Goal: Find specific page/section: Find specific page/section

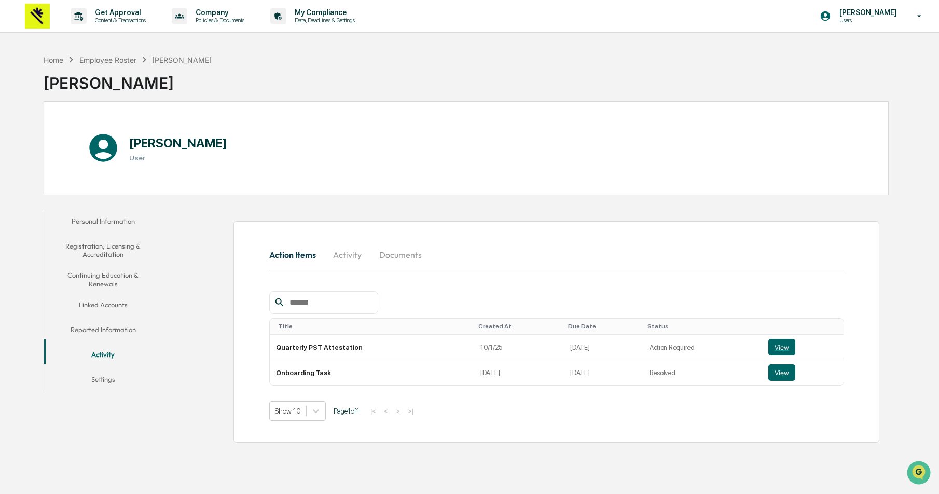
click at [463, 215] on div "Action Items Activity Documents Title Created At Due Date Status Quarterly PST …" at bounding box center [528, 326] width 722 height 242
click at [548, 441] on div "Action Items Activity Documents Title Created At Due Date Status Quarterly PST …" at bounding box center [556, 332] width 646 height 222
click at [101, 299] on button "Linked Accounts" at bounding box center [103, 306] width 118 height 25
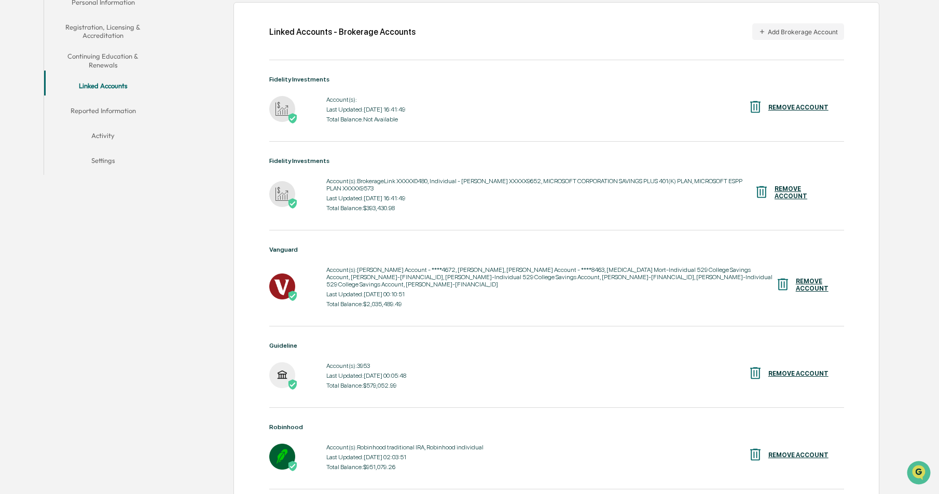
scroll to position [295, 0]
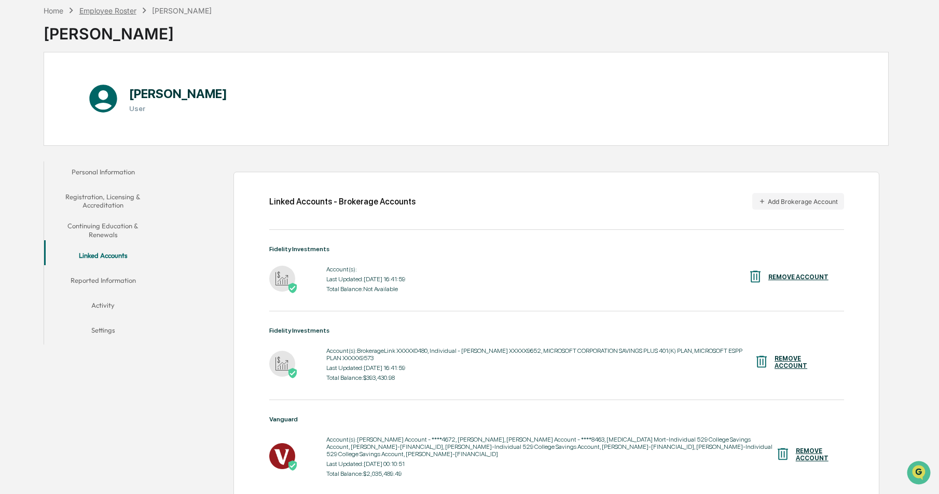
click at [94, 12] on div "Employee Roster" at bounding box center [107, 10] width 57 height 9
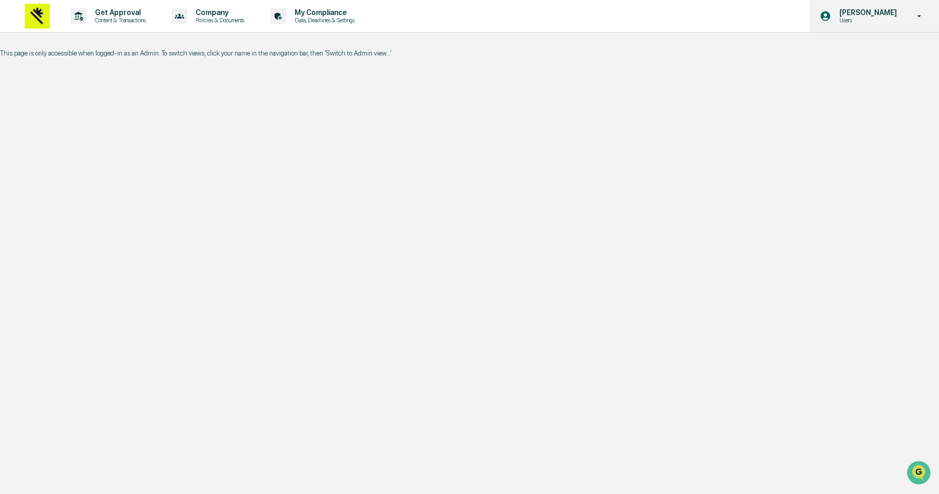
click at [928, 9] on div "David Mort Users" at bounding box center [874, 16] width 130 height 32
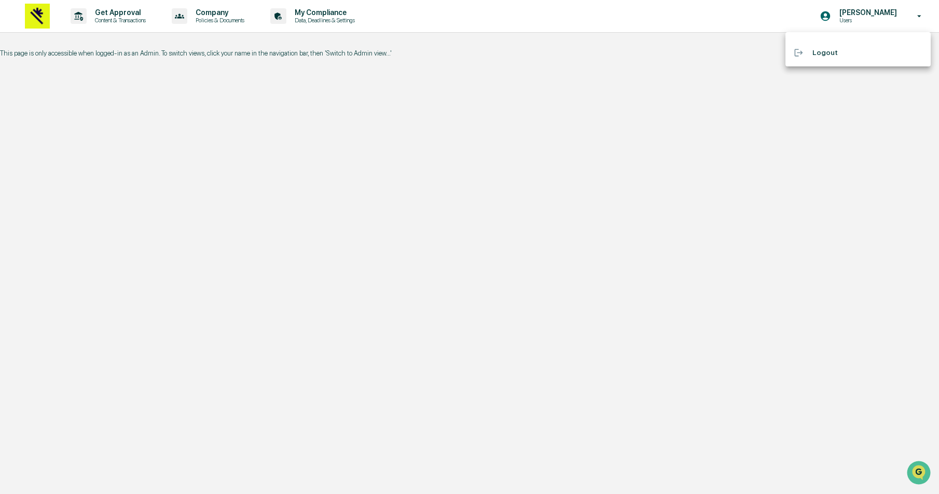
click at [881, 16] on div at bounding box center [469, 247] width 939 height 494
click at [40, 20] on img at bounding box center [37, 16] width 25 height 25
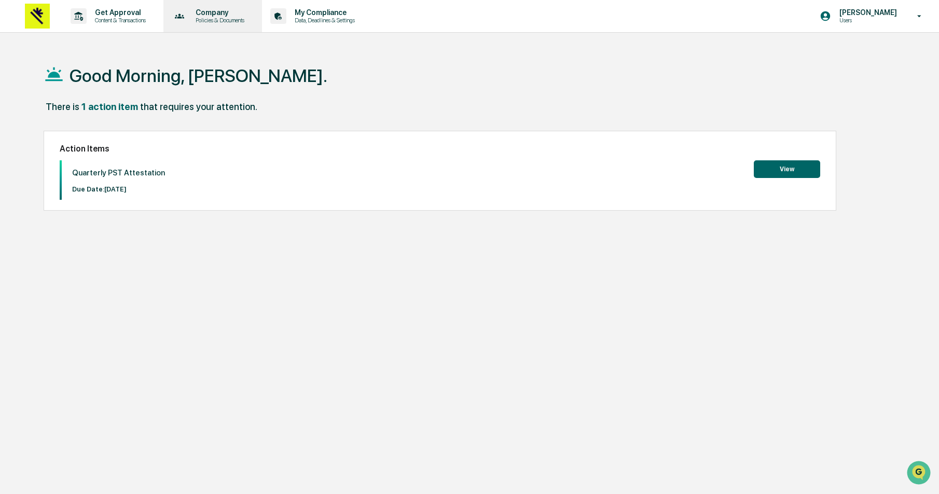
click at [229, 16] on p "Company" at bounding box center [218, 12] width 62 height 8
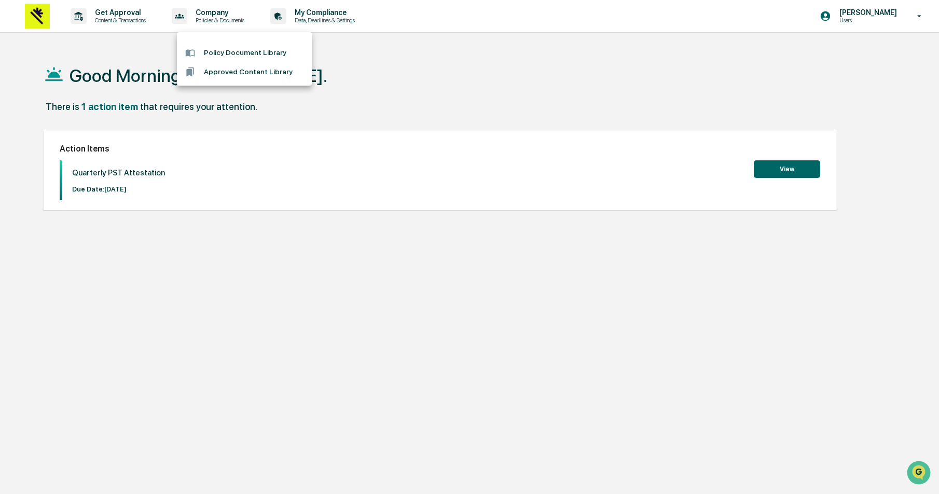
click at [333, 24] on div at bounding box center [469, 247] width 939 height 494
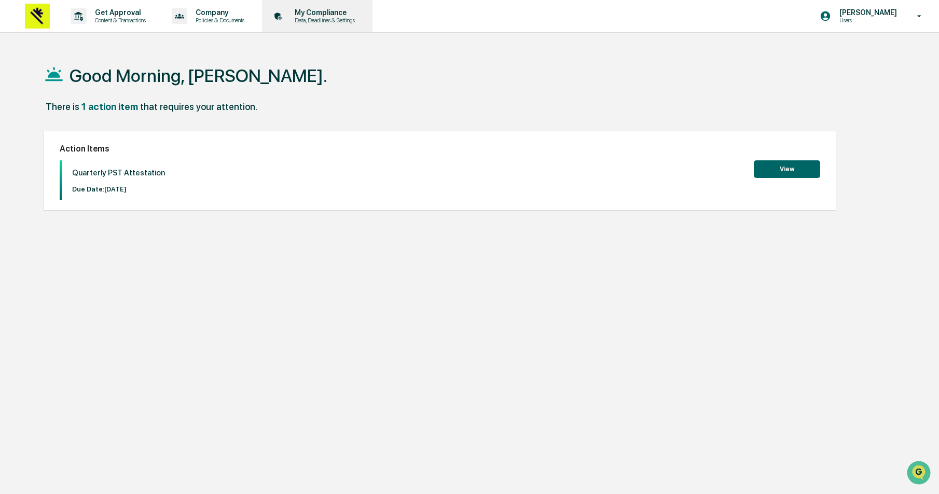
click at [333, 19] on p "Data, Deadlines & Settings" at bounding box center [323, 20] width 74 height 7
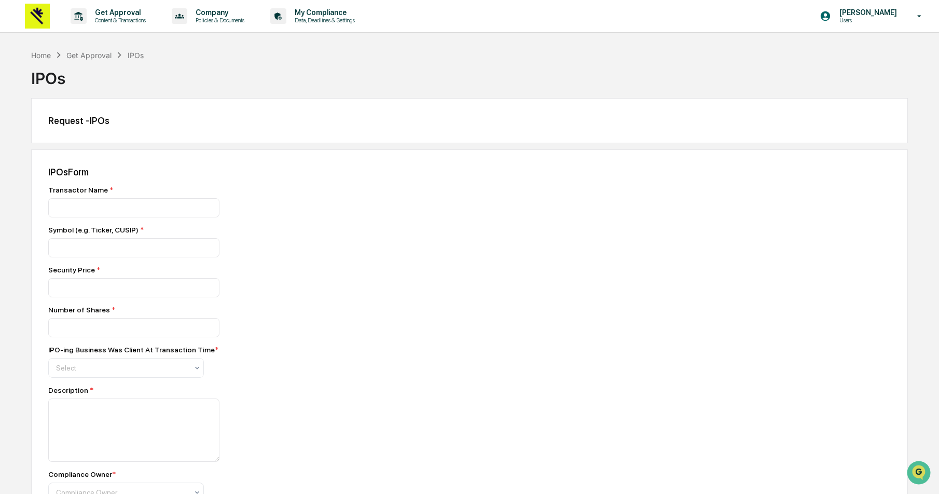
click at [236, 61] on div "IPOs" at bounding box center [469, 74] width 877 height 27
